Goal: Information Seeking & Learning: Learn about a topic

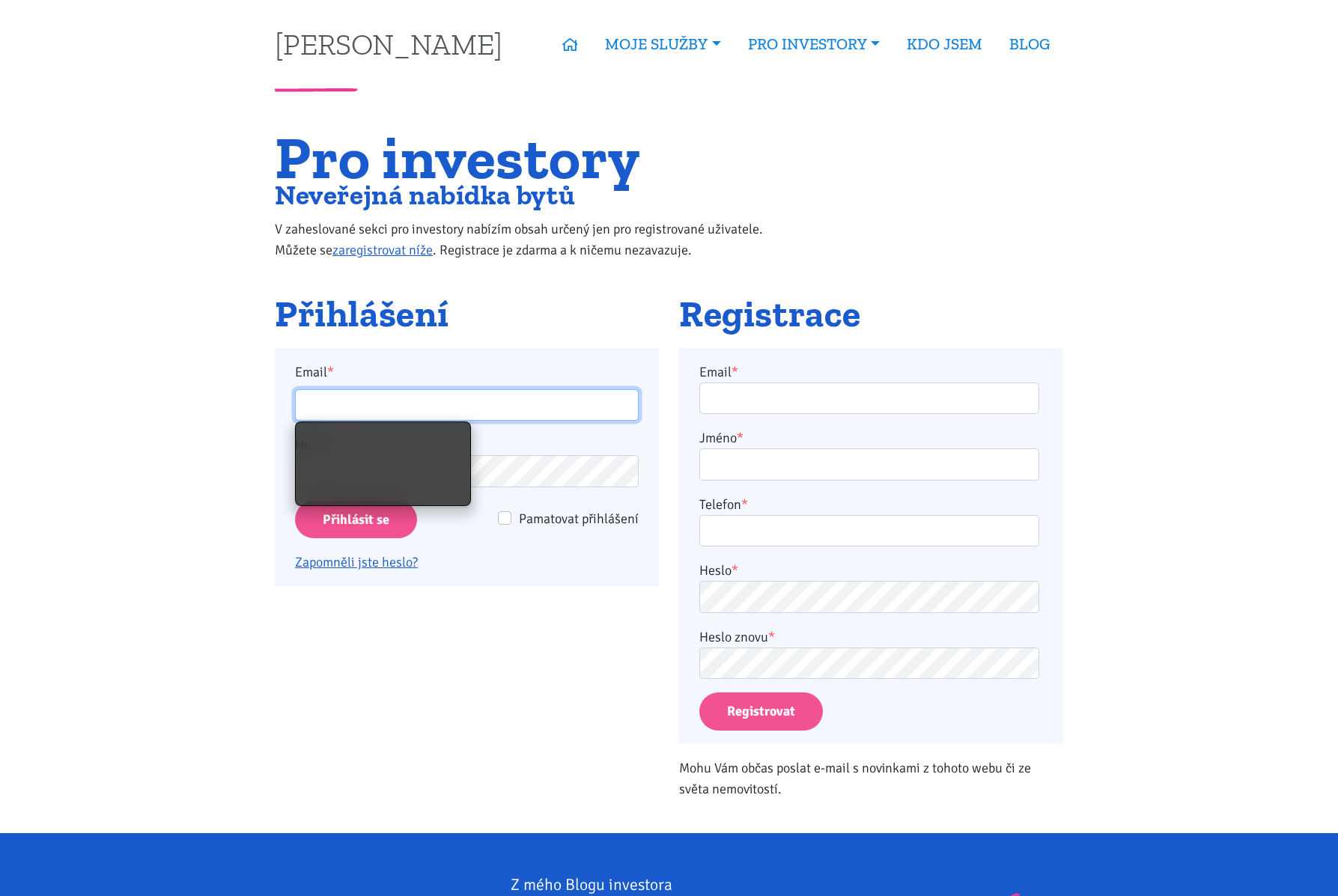
type input "seykoramatej@gmail.com"
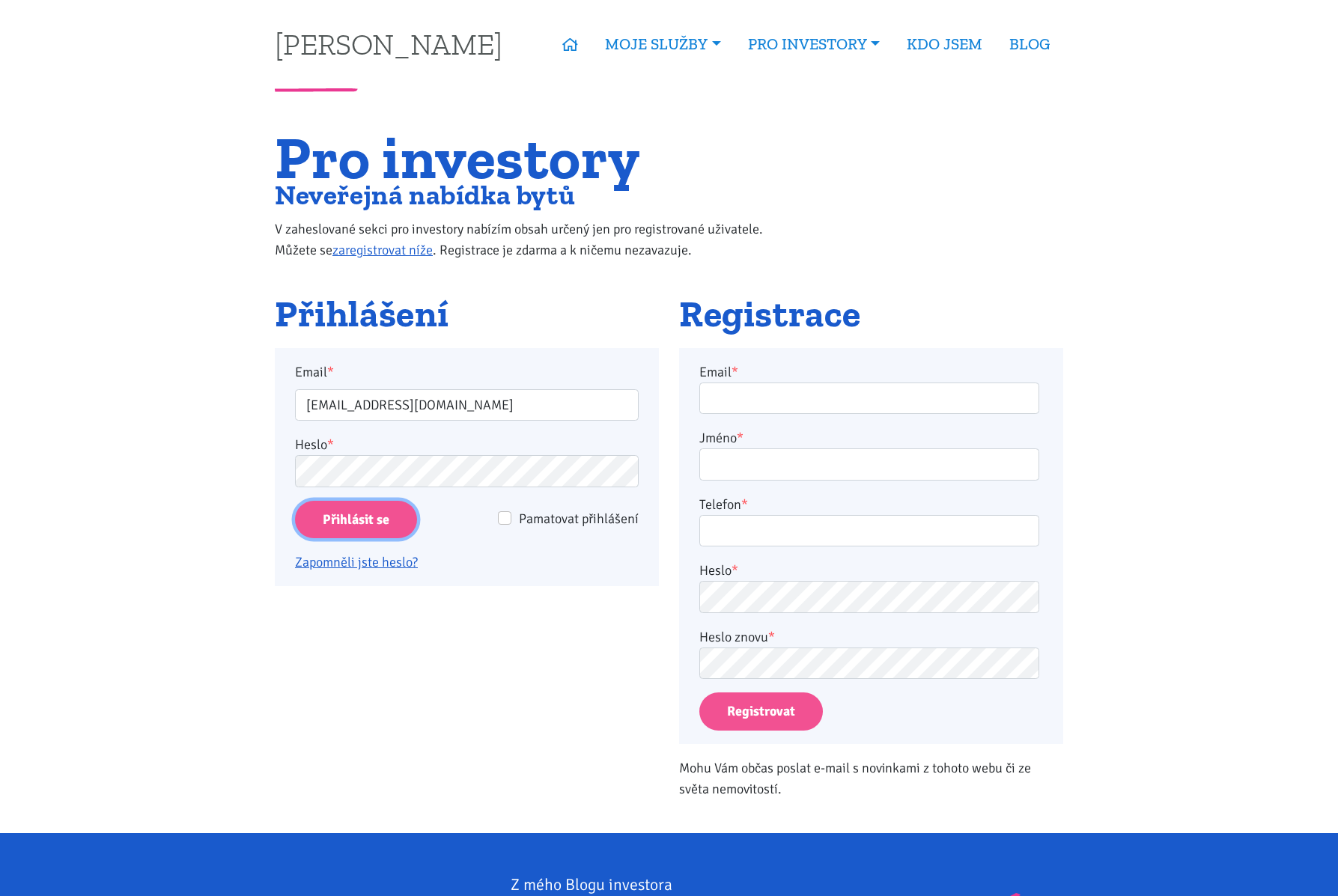
click at [401, 527] on input "Přihlásit se" at bounding box center [356, 519] width 122 height 38
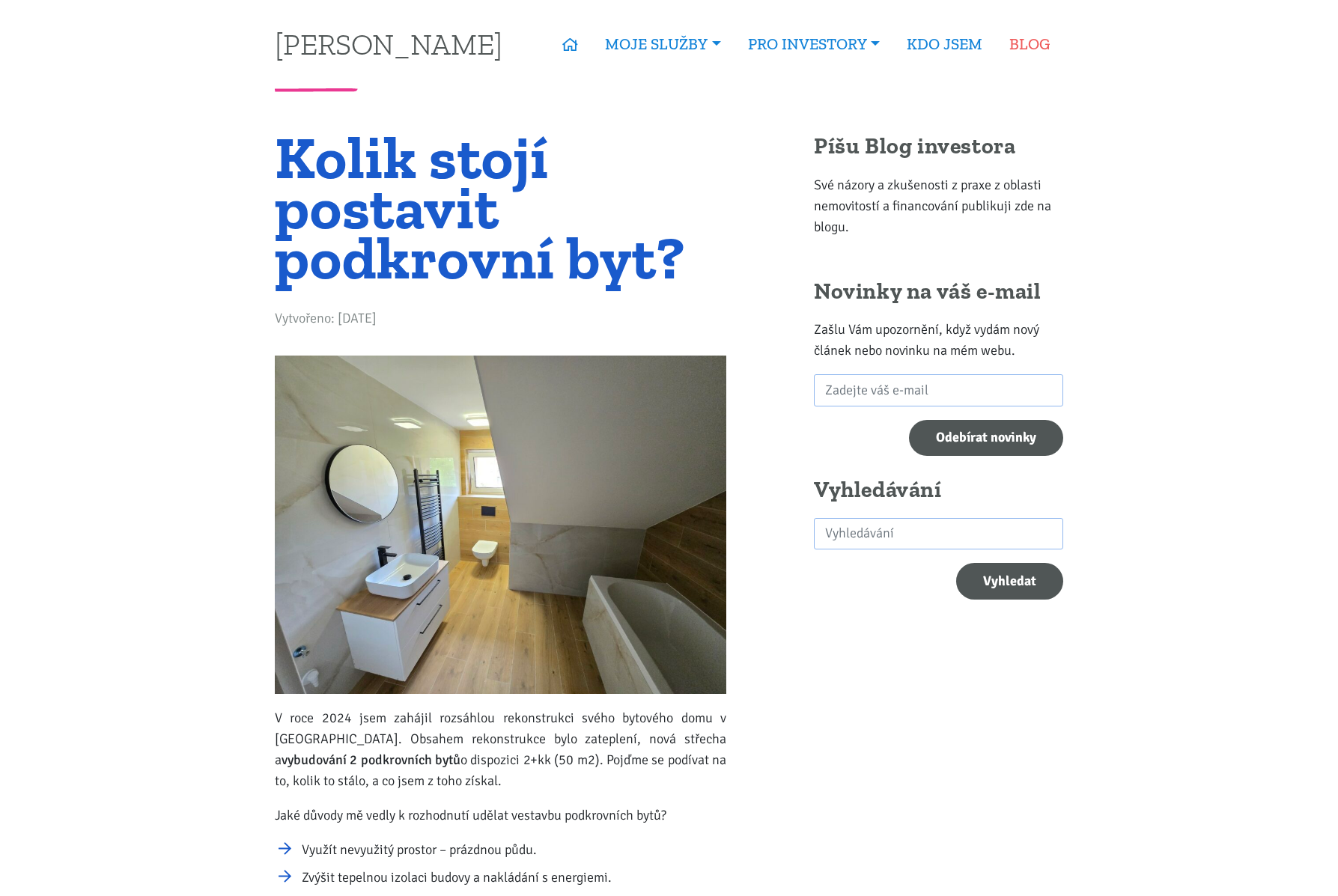
click at [1031, 45] on link "BLOG" at bounding box center [1029, 43] width 67 height 34
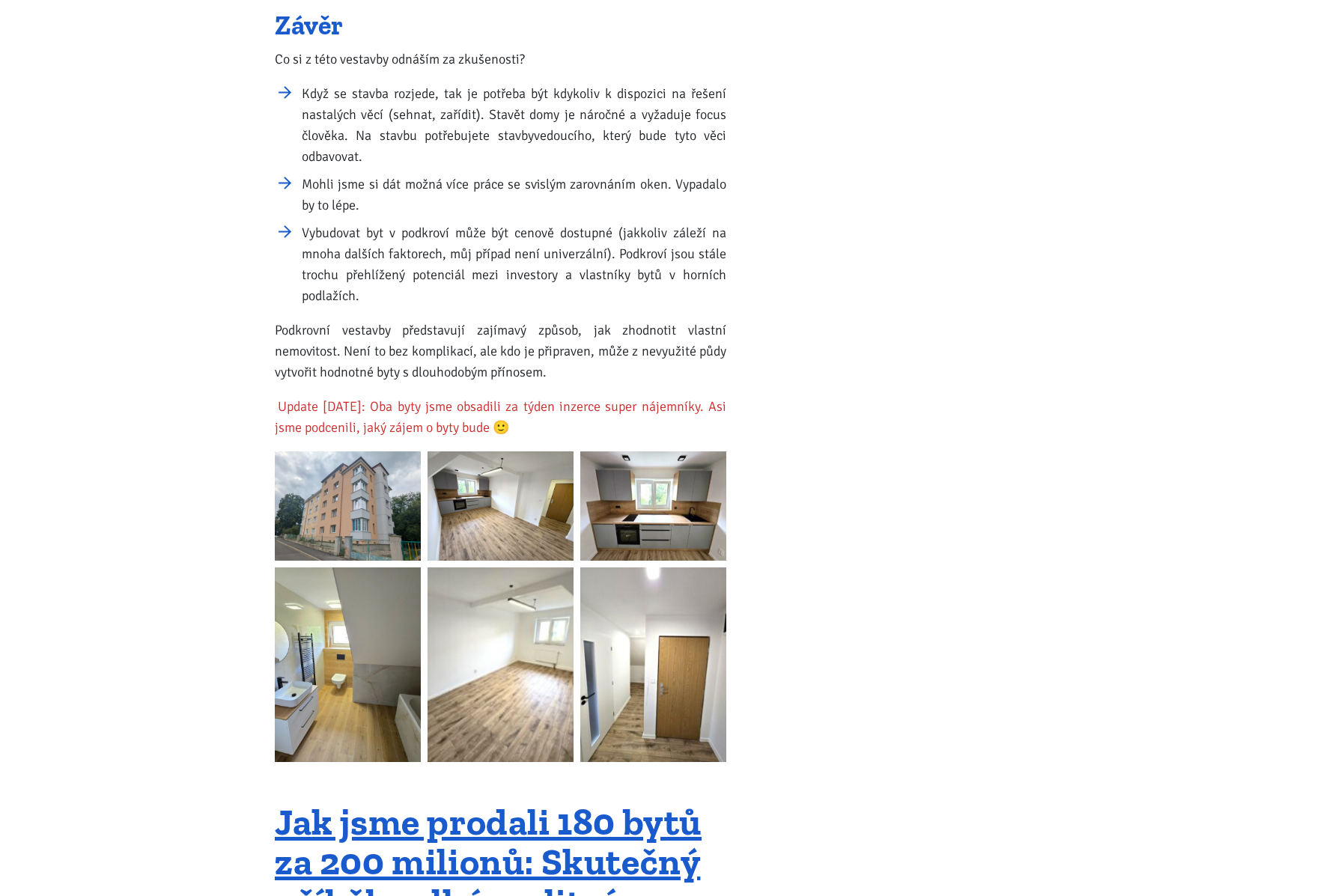
scroll to position [2327, 0]
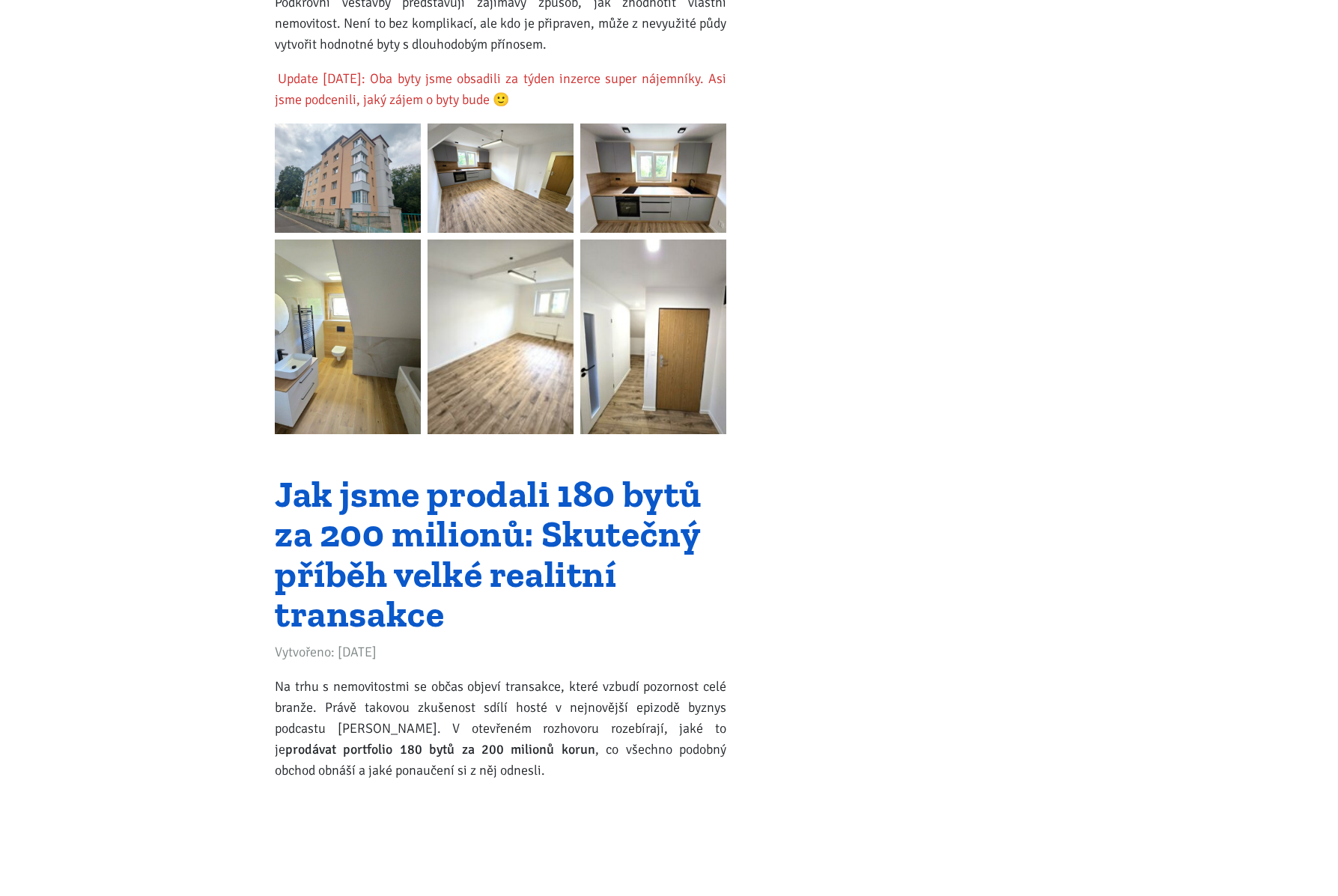
click at [390, 626] on link "Jak jsme prodali 180 bytů za 200 milionů: Skutečný příběh velké realitní transa…" at bounding box center [488, 554] width 427 height 166
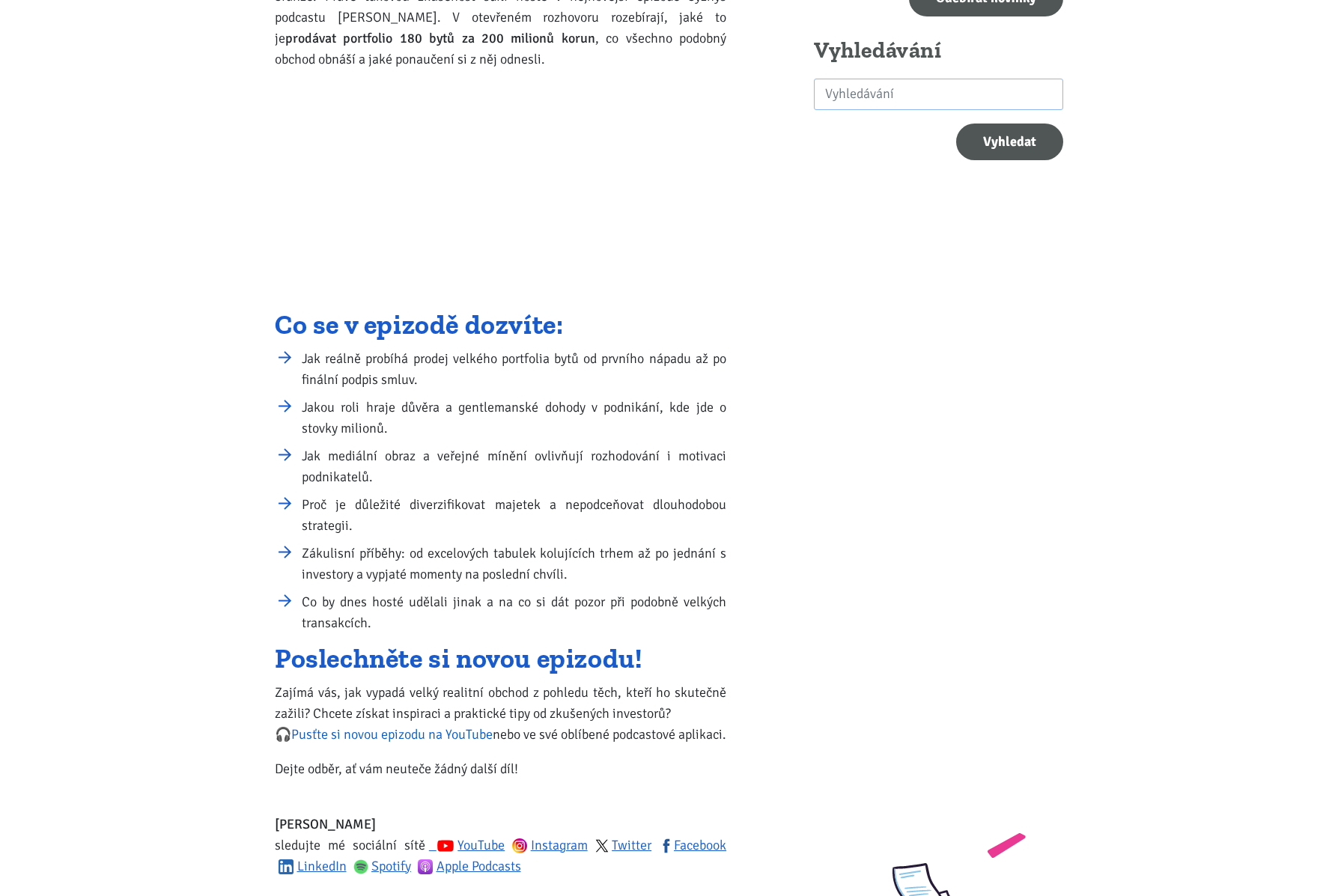
scroll to position [441, 0]
click at [425, 741] on link "Pusťte si novou epizodu na YouTube" at bounding box center [391, 732] width 201 height 17
